Goal: Task Accomplishment & Management: Manage account settings

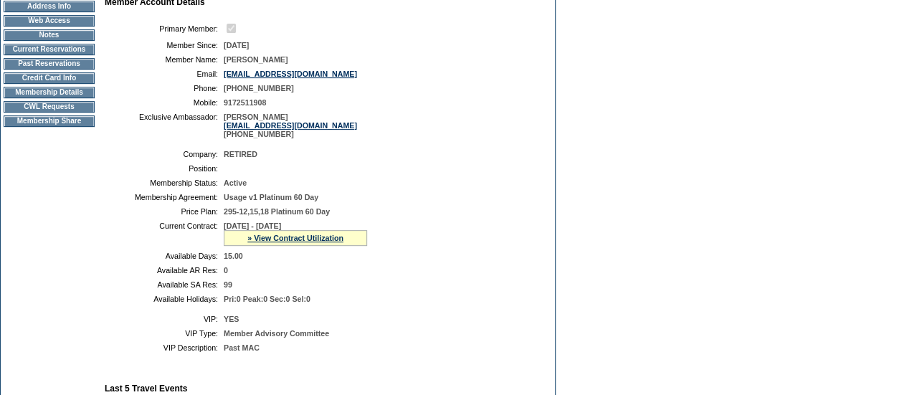
scroll to position [219, 0]
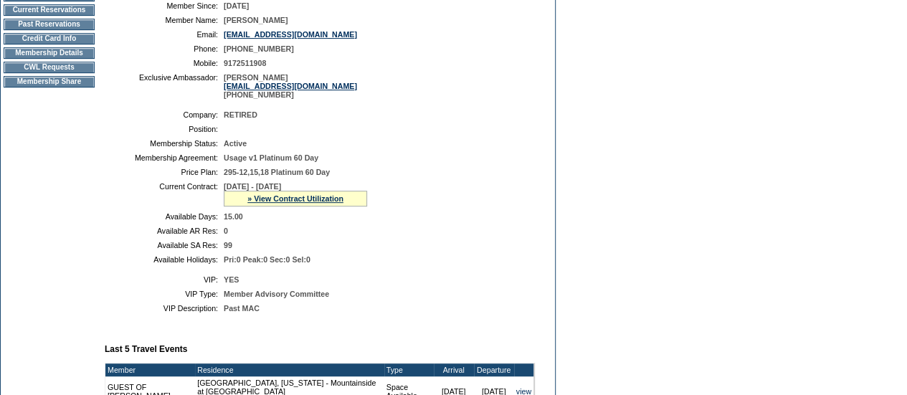
click at [60, 73] on td "CWL Requests" at bounding box center [49, 67] width 91 height 11
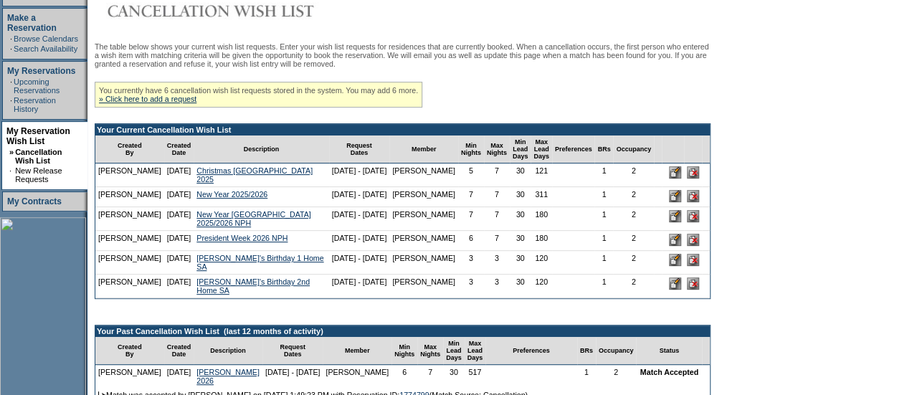
scroll to position [230, 0]
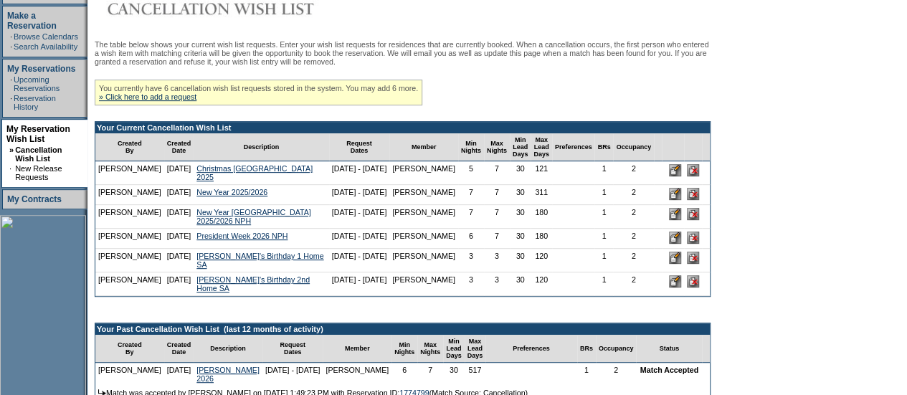
click at [681, 264] on input "image" at bounding box center [675, 258] width 12 height 12
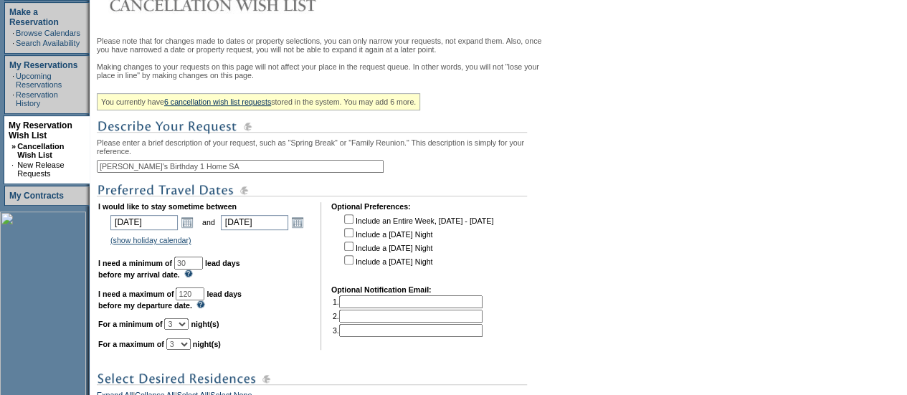
scroll to position [235, 0]
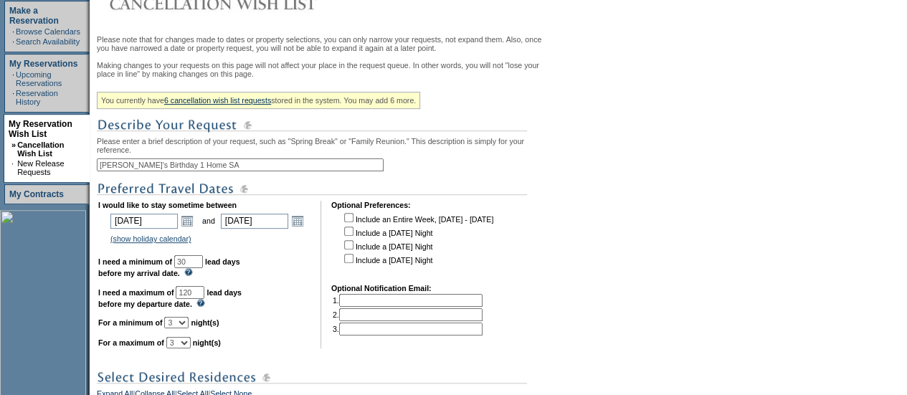
click at [171, 171] on input "[PERSON_NAME]'s Birthday 1 Home SA" at bounding box center [240, 164] width 287 height 13
click at [169, 171] on input "[PERSON_NAME]'s Birthday [PERSON_NAME] SA" at bounding box center [240, 164] width 287 height 13
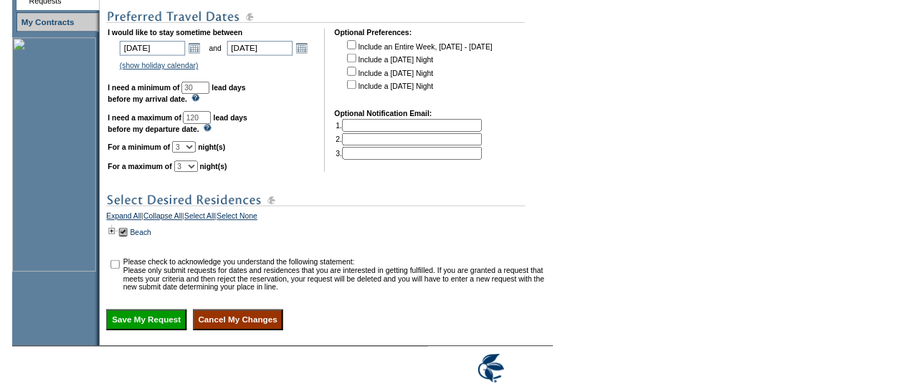
scroll to position [412, 0]
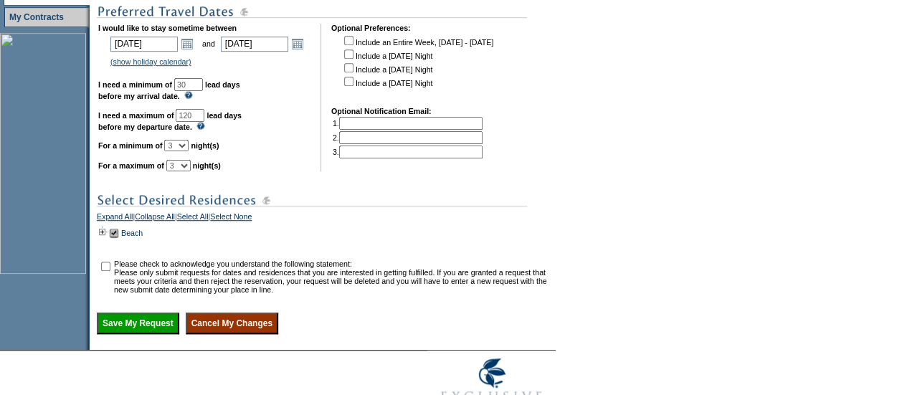
type input "[PERSON_NAME]'s Birthday Peninsula Papagayo SA"
click at [110, 271] on input "checkbox" at bounding box center [105, 266] width 9 height 9
checkbox input "true"
click at [169, 334] on input "Save My Request" at bounding box center [138, 324] width 82 height 22
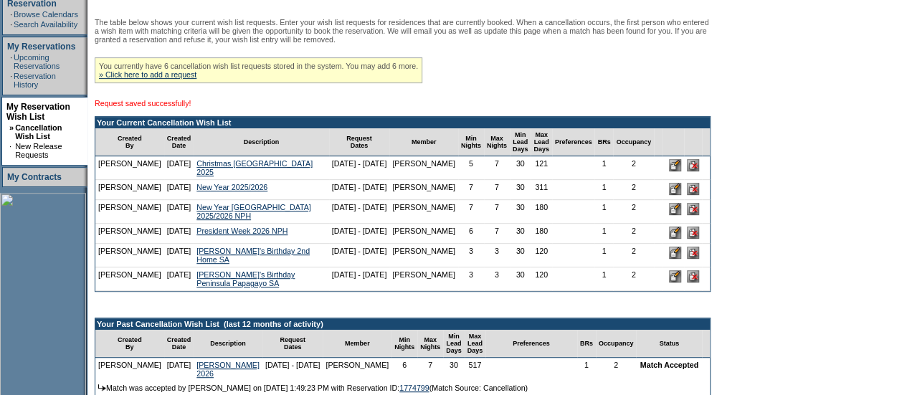
scroll to position [258, 0]
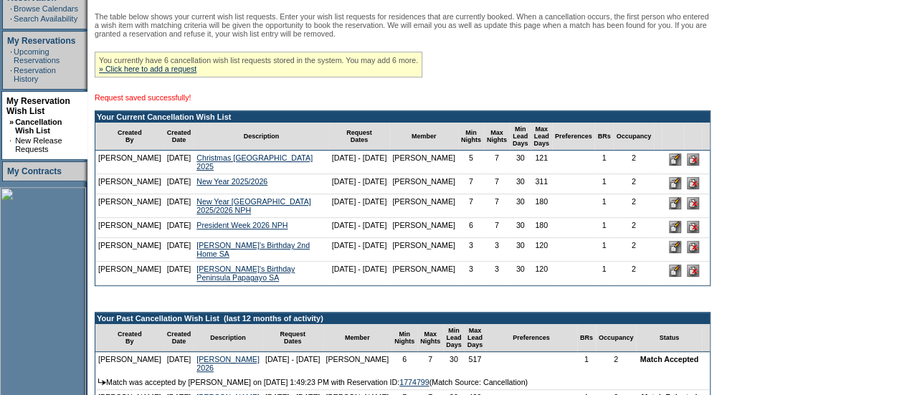
click at [699, 253] on input "image" at bounding box center [693, 247] width 12 height 12
